Goal: Check status: Check status

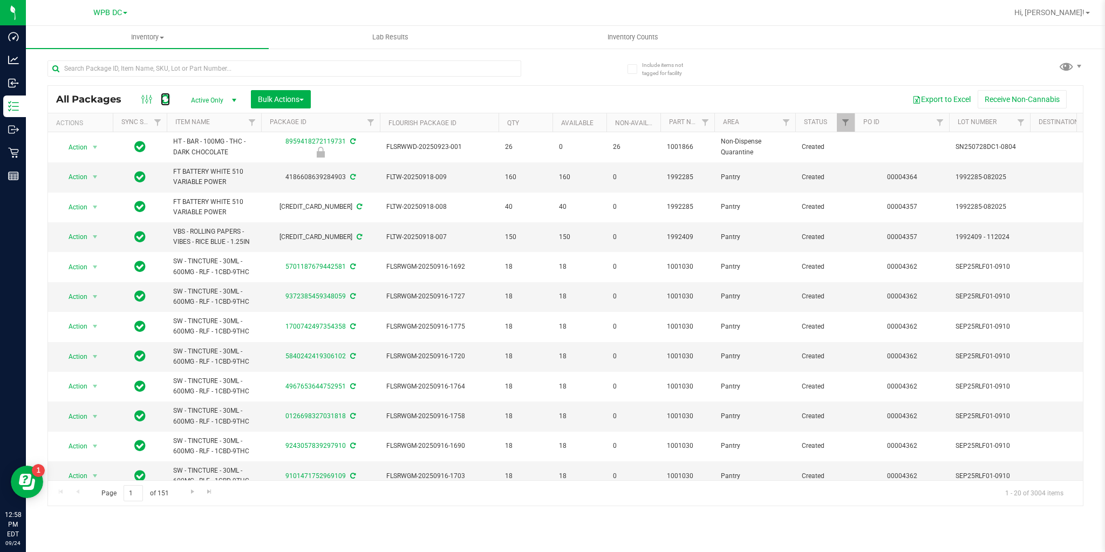
click at [168, 97] on icon at bounding box center [165, 99] width 9 height 11
click at [616, 40] on span "Inventory Counts" at bounding box center [633, 37] width 80 height 10
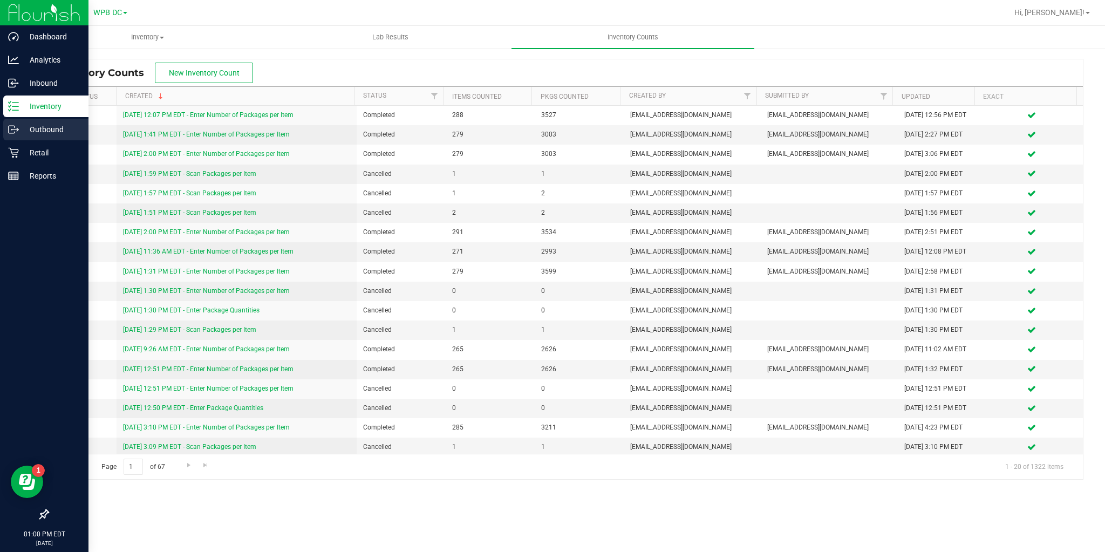
click at [12, 131] on icon at bounding box center [13, 129] width 11 height 11
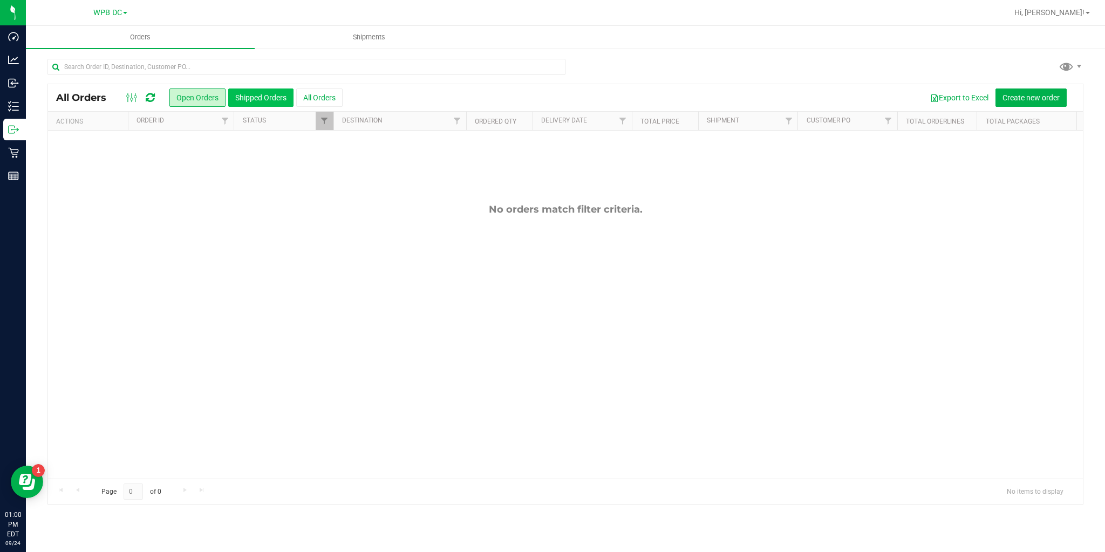
click at [241, 88] on button "Shipped Orders" at bounding box center [260, 97] width 65 height 18
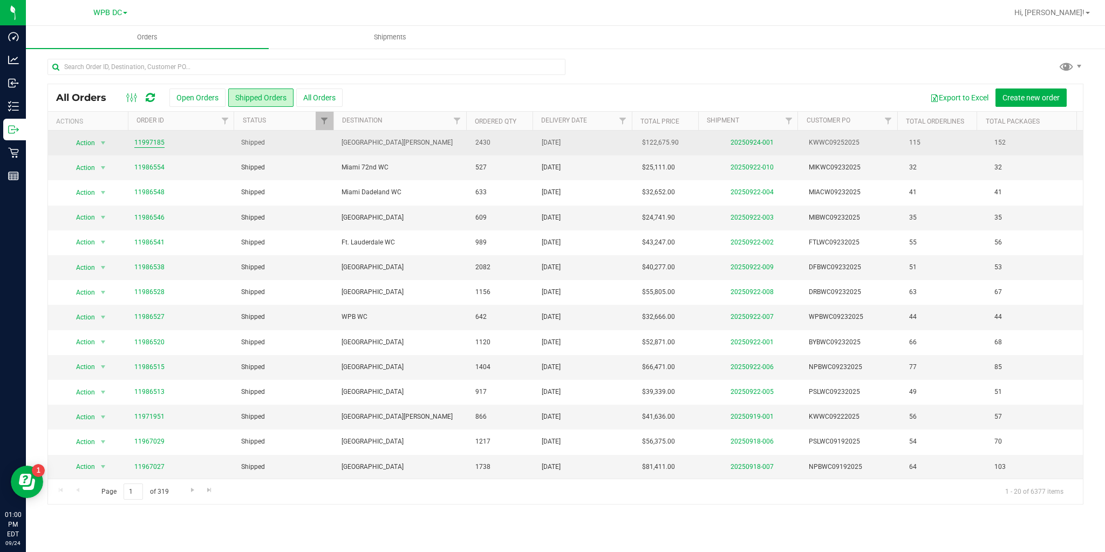
click at [149, 140] on link "11997185" at bounding box center [149, 143] width 30 height 10
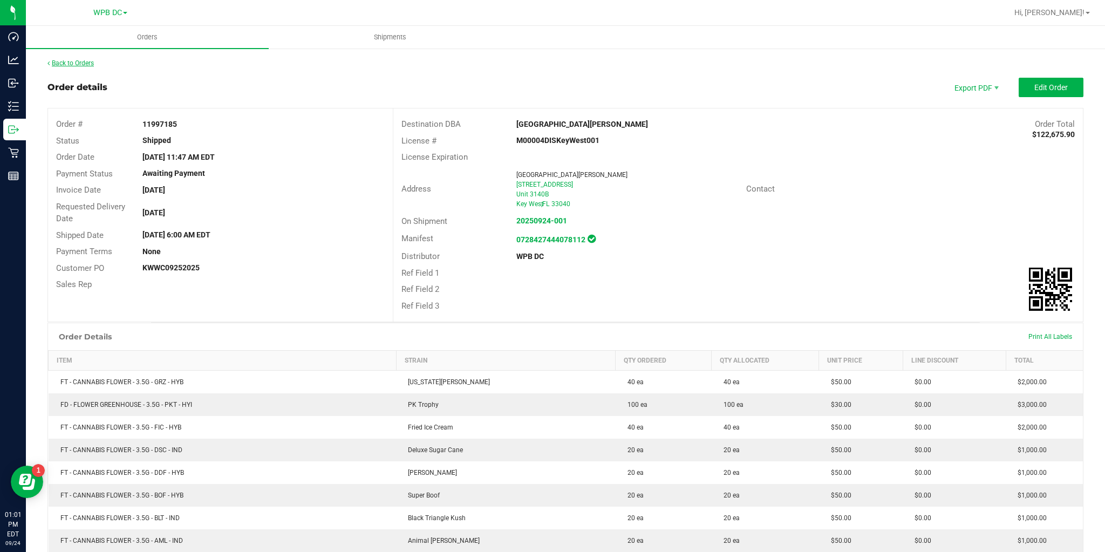
click at [84, 63] on link "Back to Orders" at bounding box center [70, 63] width 46 height 8
